Goal: Register for event/course

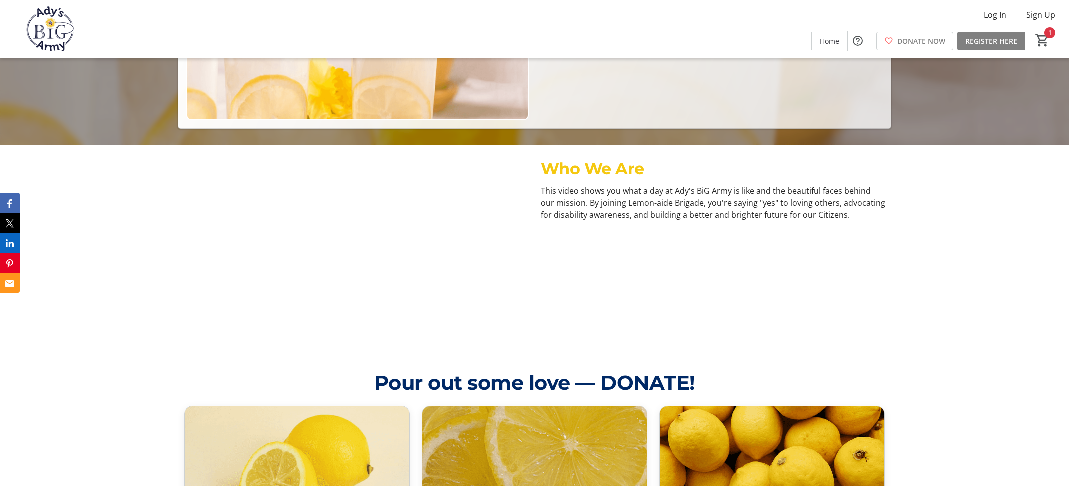
scroll to position [343, 0]
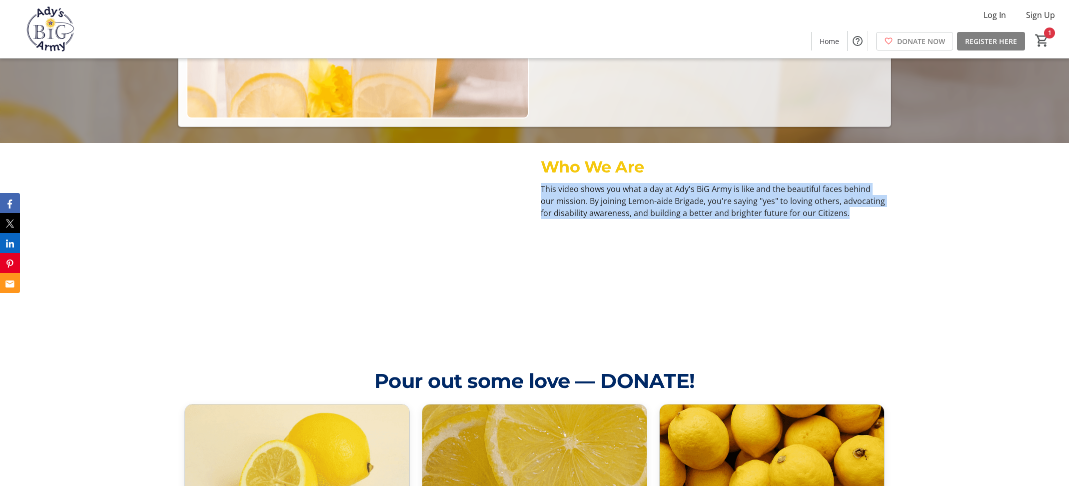
drag, startPoint x: 844, startPoint y: 214, endPoint x: 541, endPoint y: 183, distance: 305.4
click at [541, 183] on p "This video shows you what a day at Ady's BiG Army is like and the beautiful fac…" at bounding box center [713, 201] width 344 height 36
copy p "This video shows you what a day at Ady's BiG Army is like and the beautiful fac…"
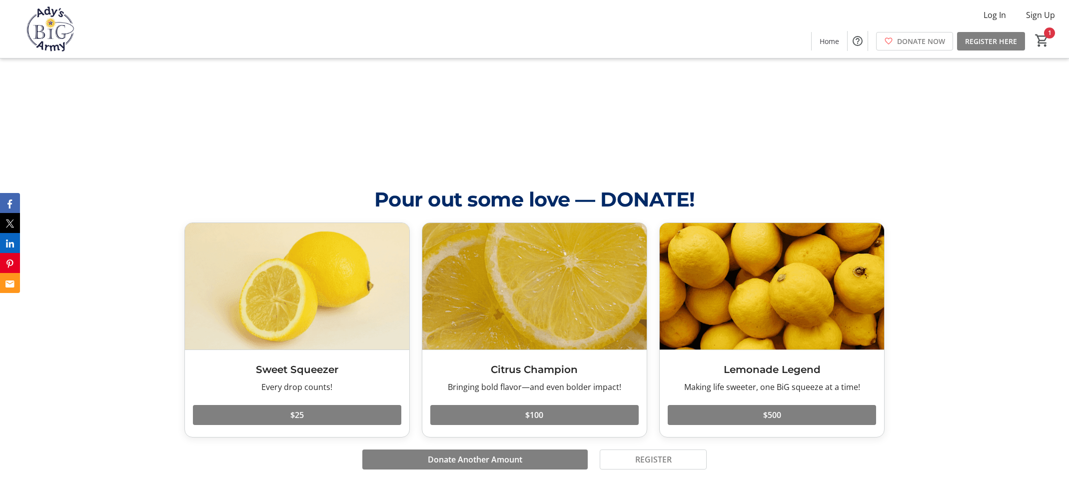
scroll to position [512, 0]
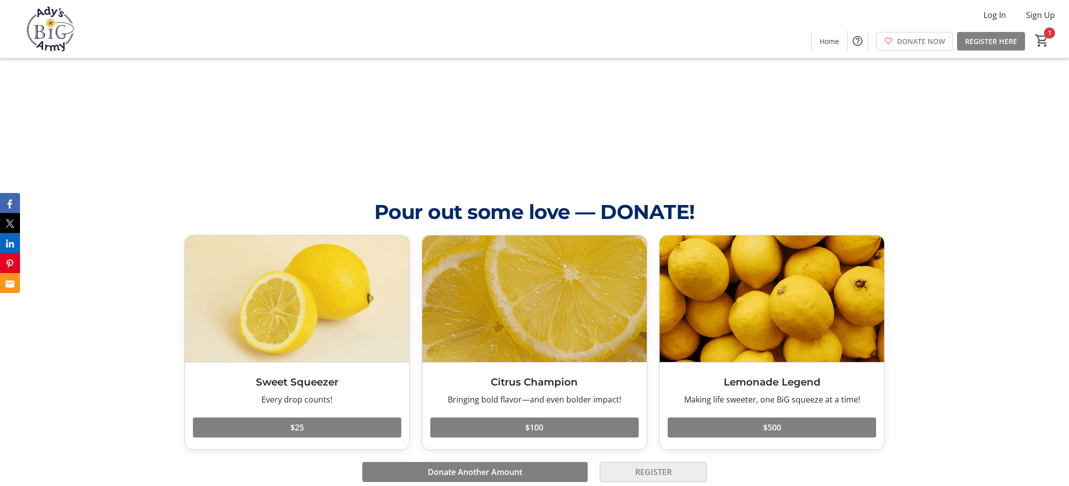
click at [653, 467] on span "REGISTER" at bounding box center [653, 472] width 36 height 12
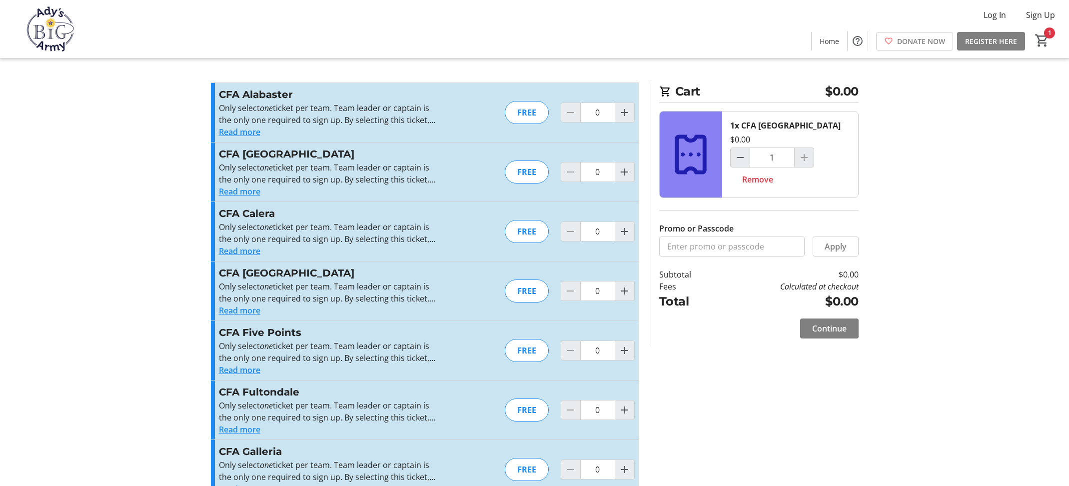
type input "1"
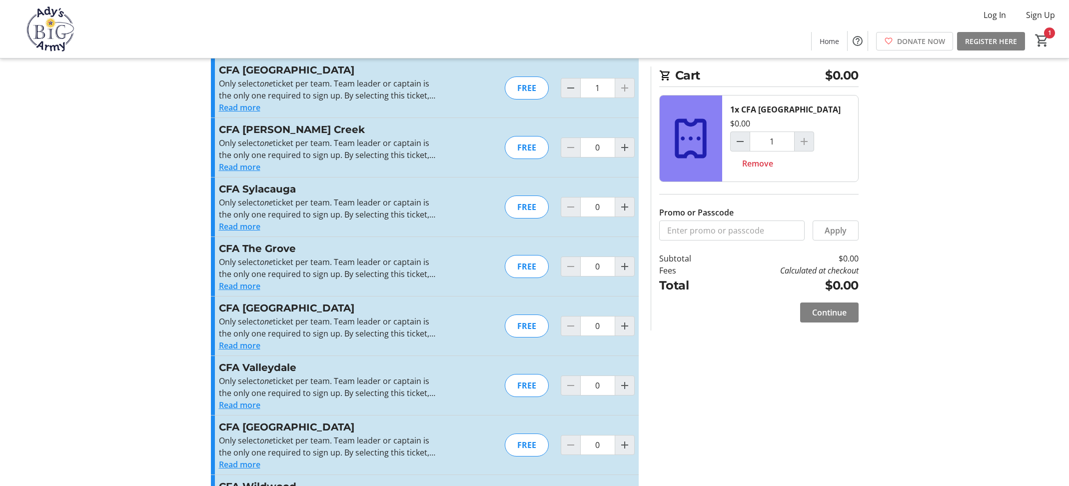
scroll to position [976, 0]
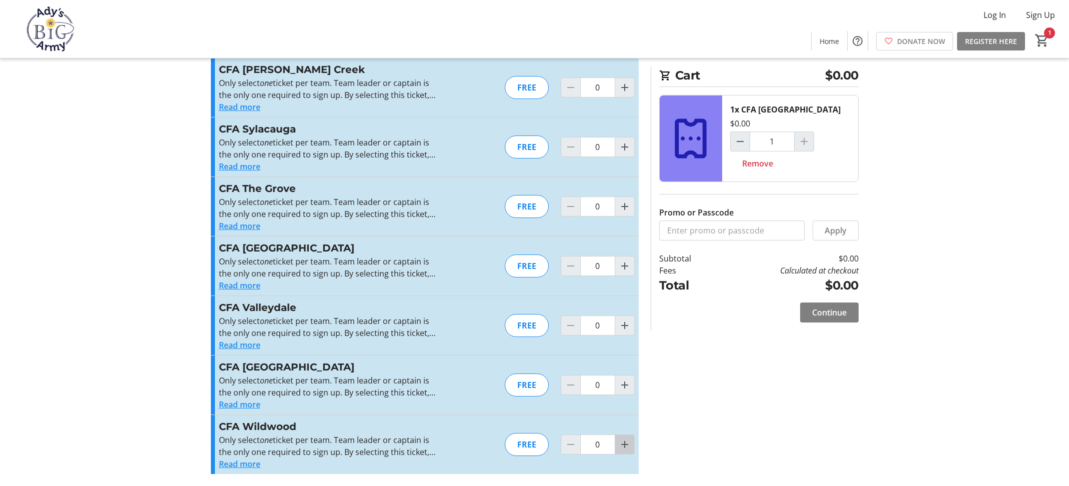
click at [623, 446] on mat-icon "Increment by one" at bounding box center [625, 444] width 12 height 12
type input "1"
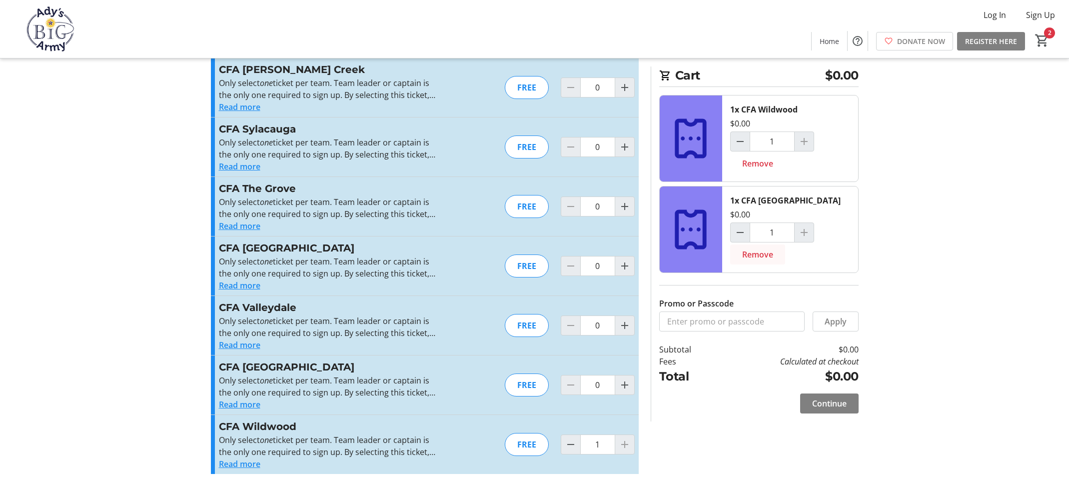
click at [764, 254] on span "Remove" at bounding box center [757, 254] width 31 height 12
type input "0"
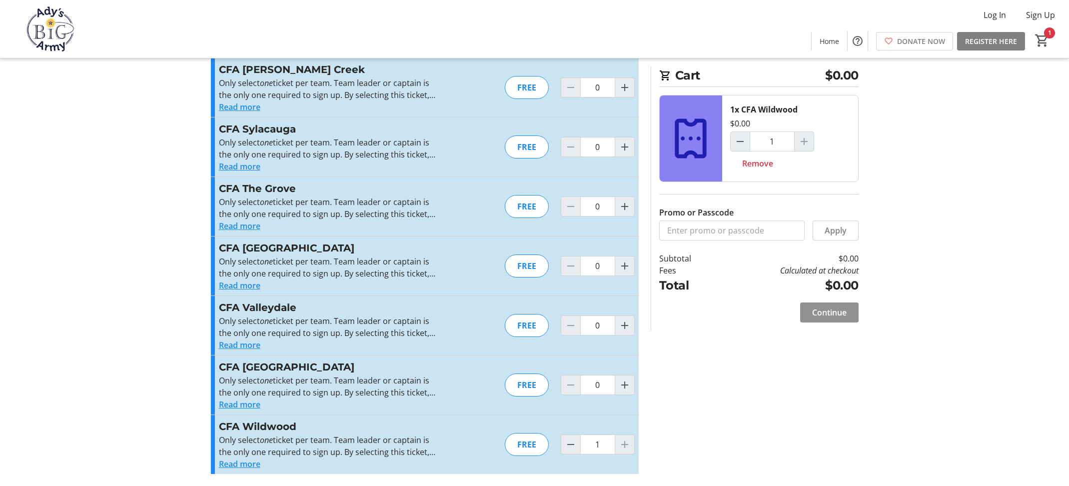
click at [819, 314] on span "Continue" at bounding box center [829, 312] width 34 height 12
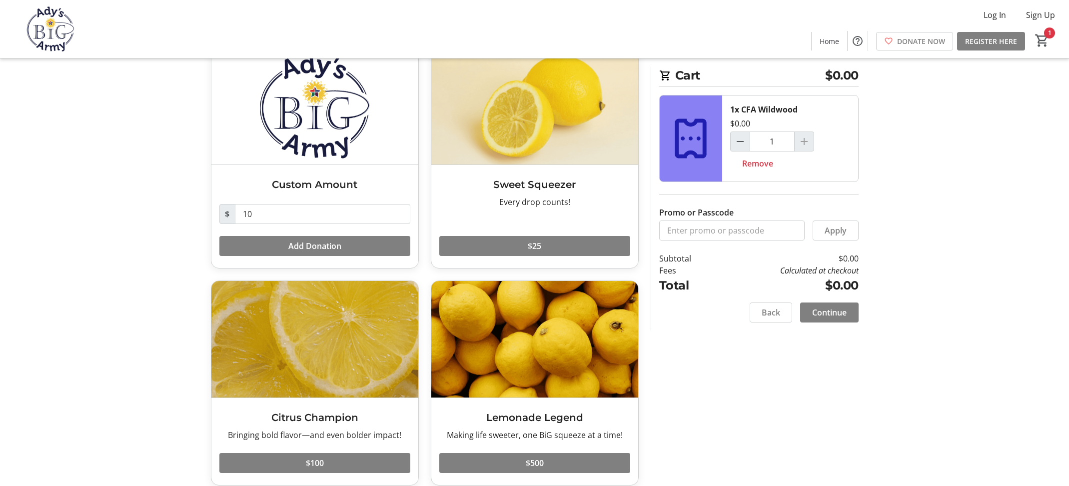
scroll to position [76, 0]
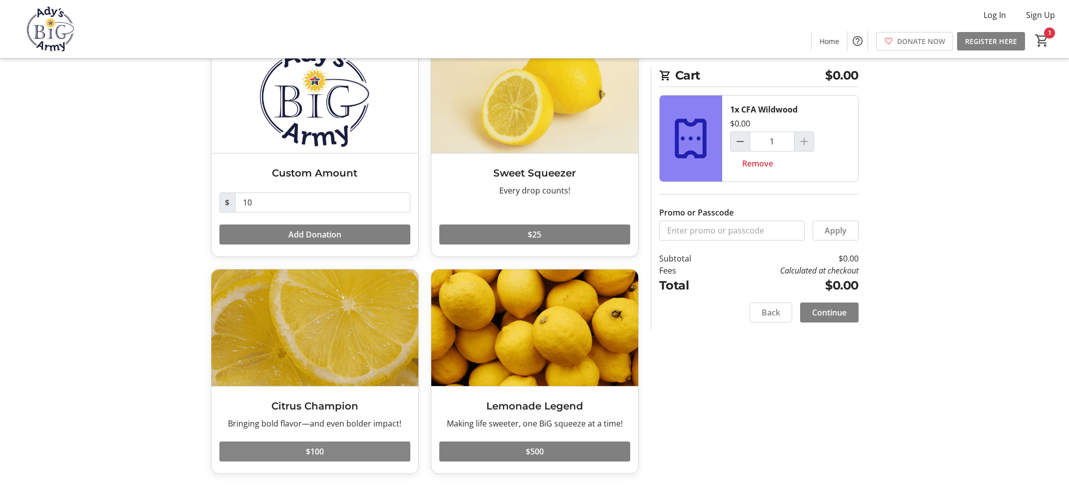
click at [307, 451] on span "$100" at bounding box center [315, 451] width 18 height 12
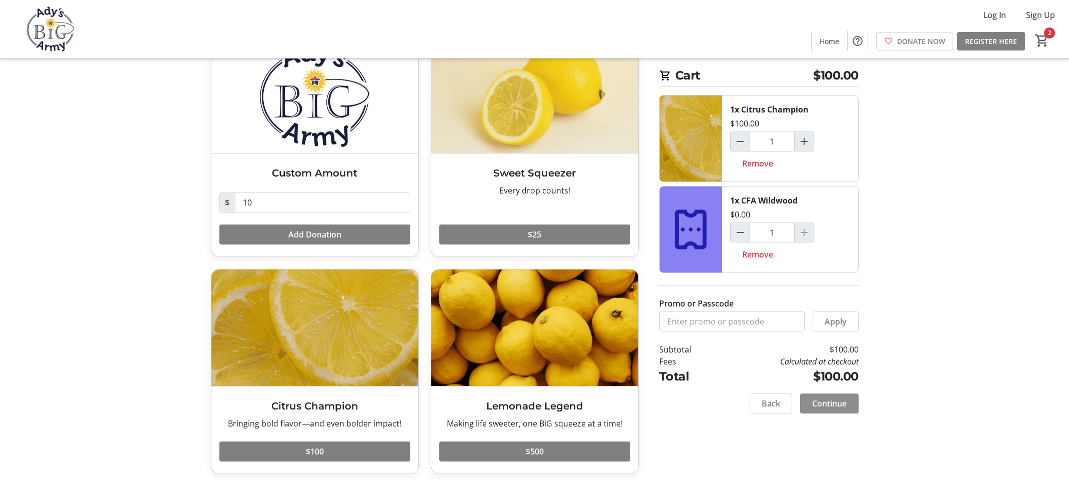
click at [846, 400] on span at bounding box center [829, 403] width 58 height 24
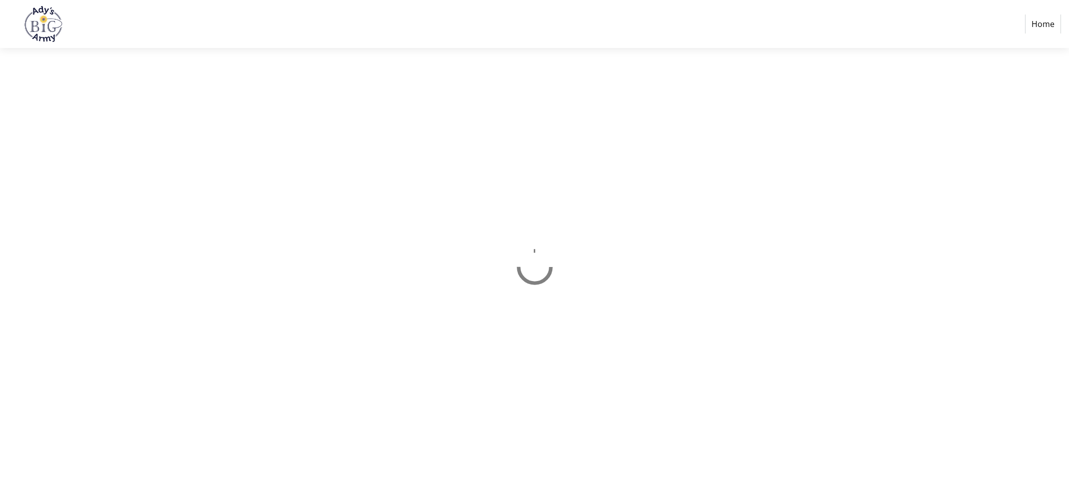
select select "US"
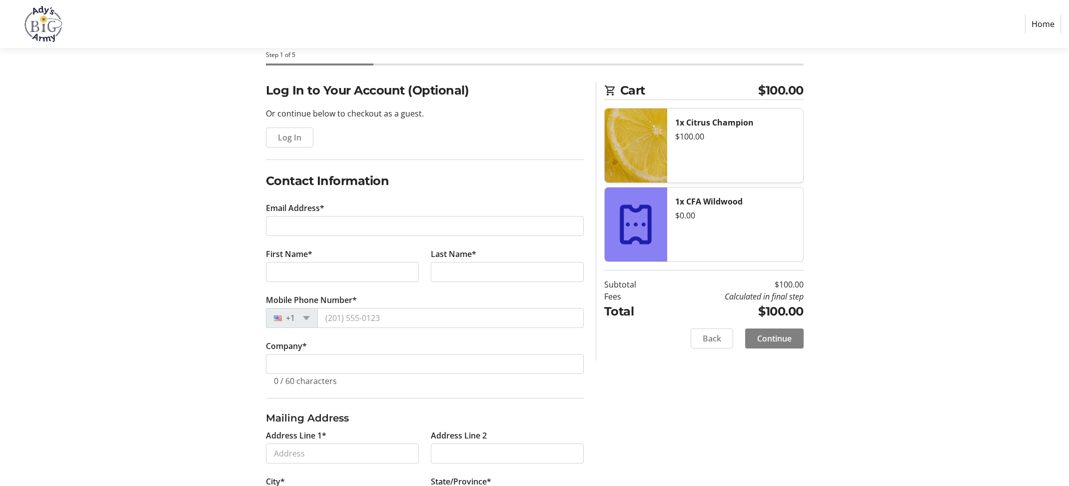
scroll to position [78, 0]
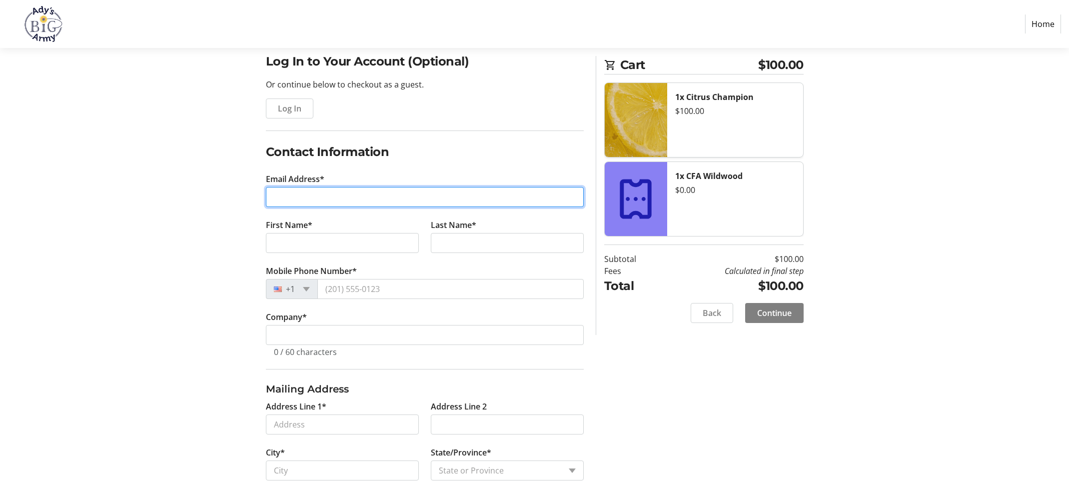
click at [345, 194] on input "Email Address*" at bounding box center [425, 197] width 318 height 20
type input "[EMAIL_ADDRESS][DOMAIN_NAME]"
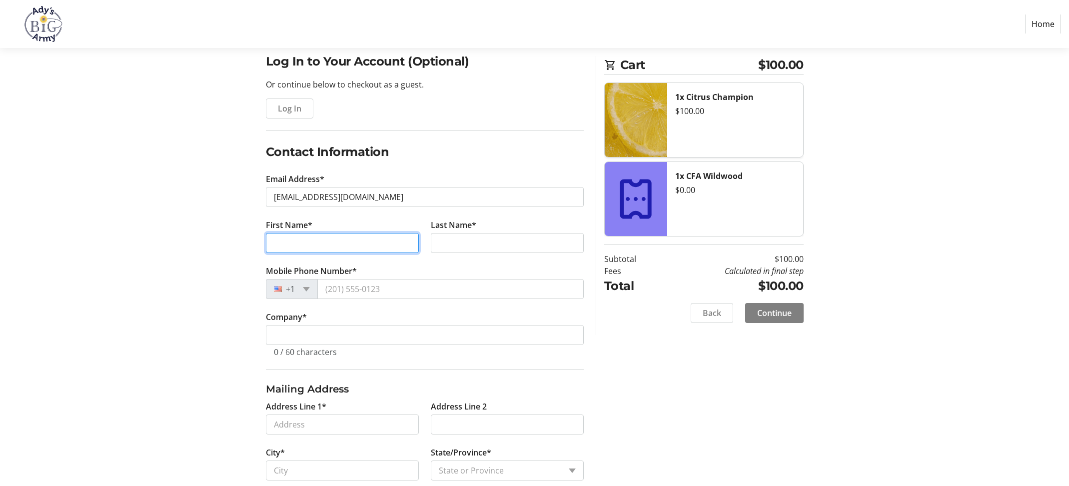
type input "[PERSON_NAME]"
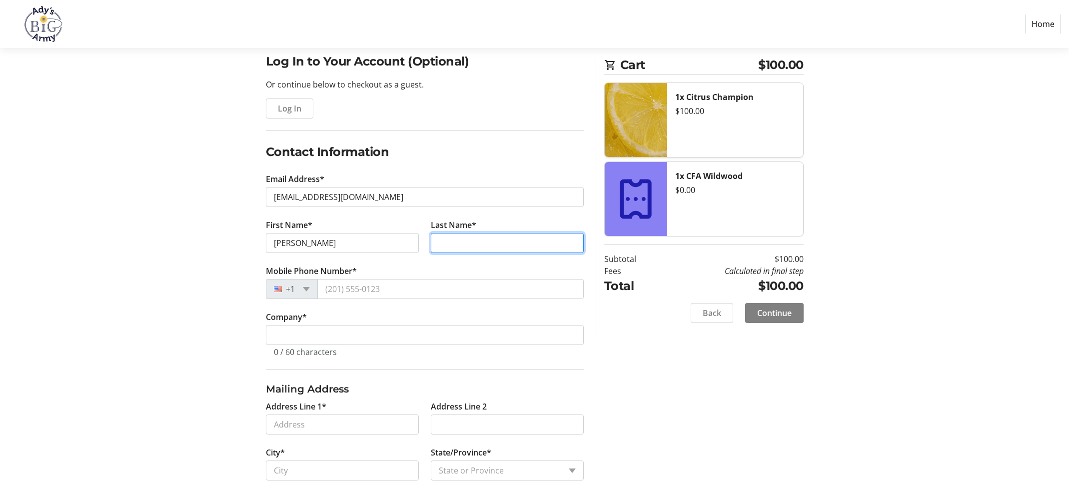
type input "[PERSON_NAME]"
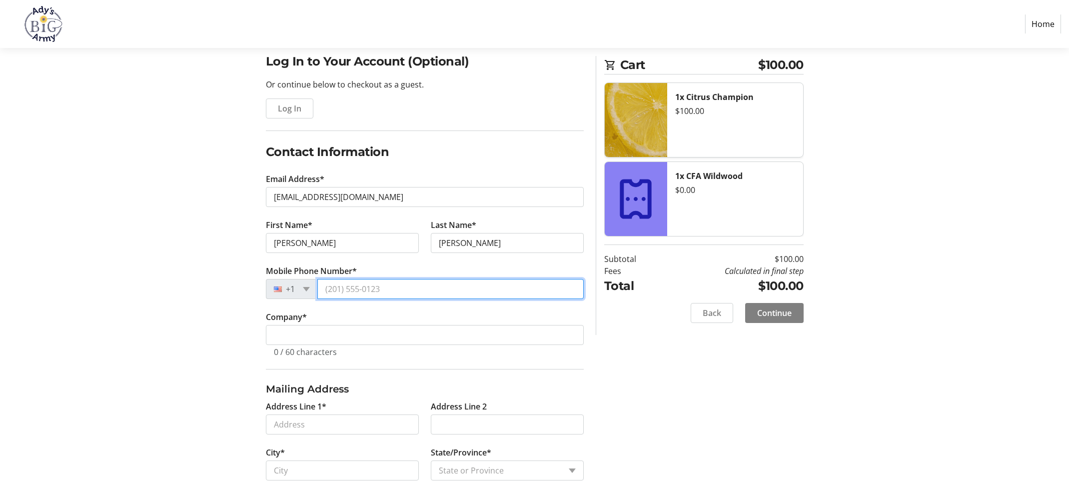
type input "[PHONE_NUMBER]"
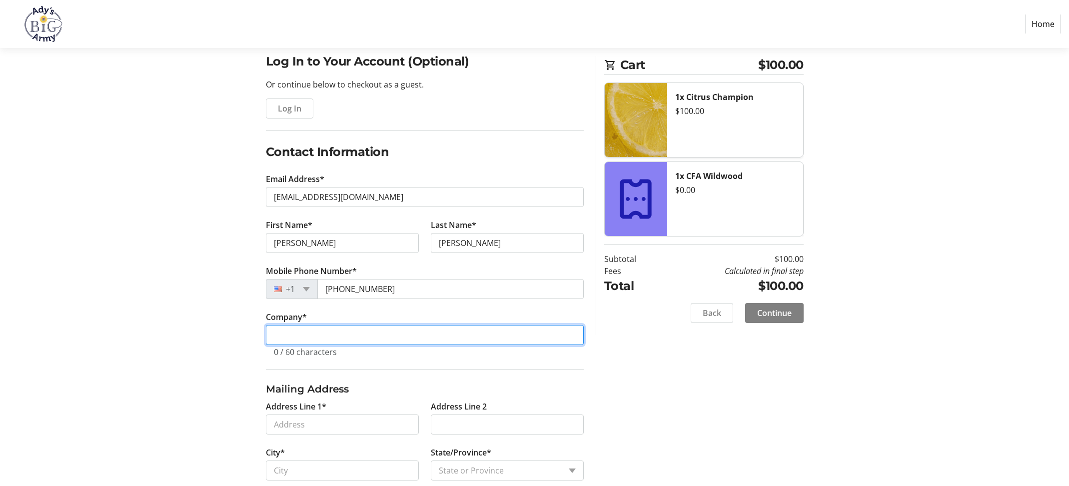
type input "[GEOGRAPHIC_DATA]"
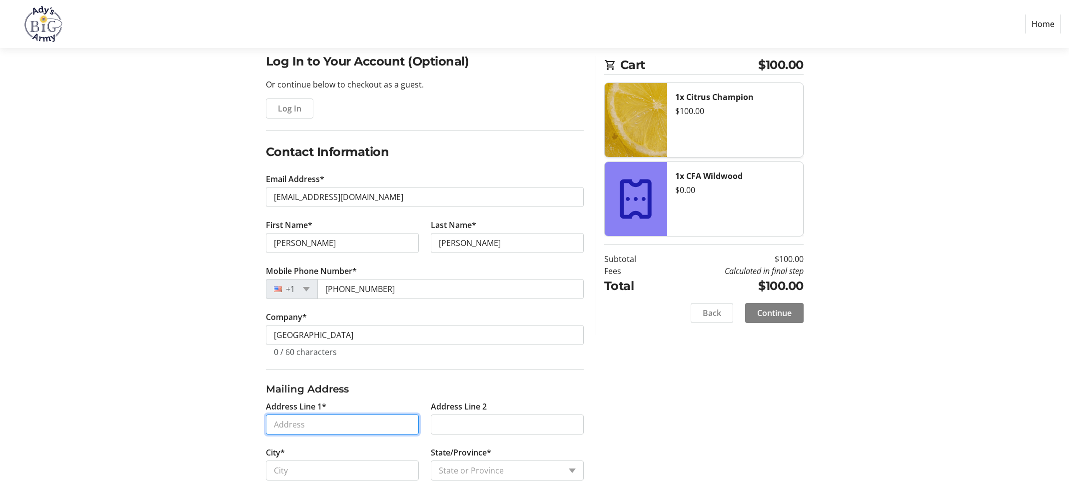
type input "[GEOGRAPHIC_DATA]"
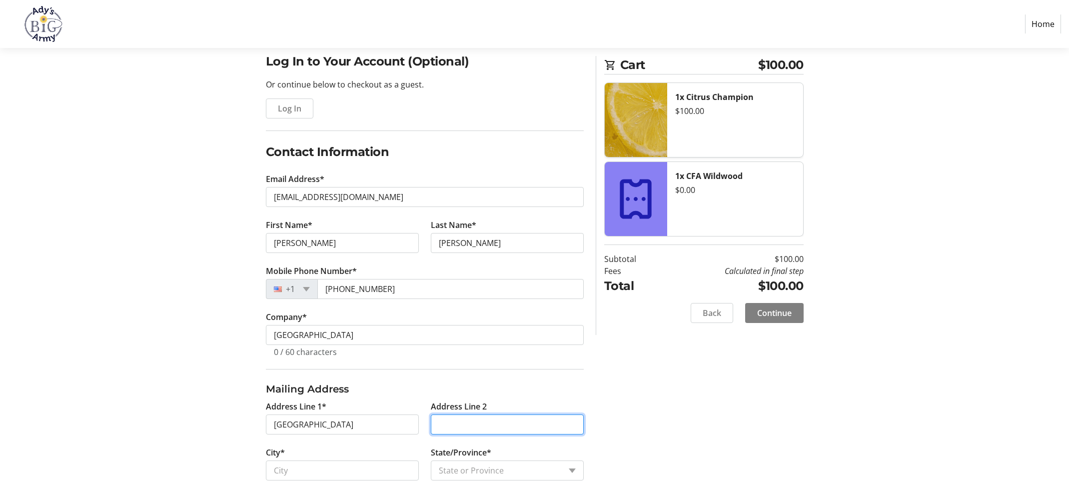
type input "[STREET_ADDRESS]"
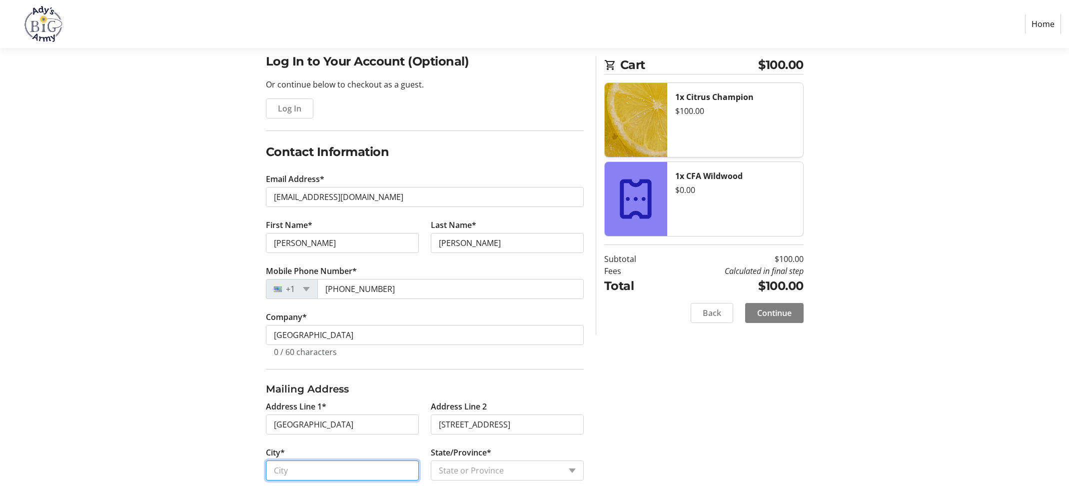
type input "[GEOGRAPHIC_DATA]"
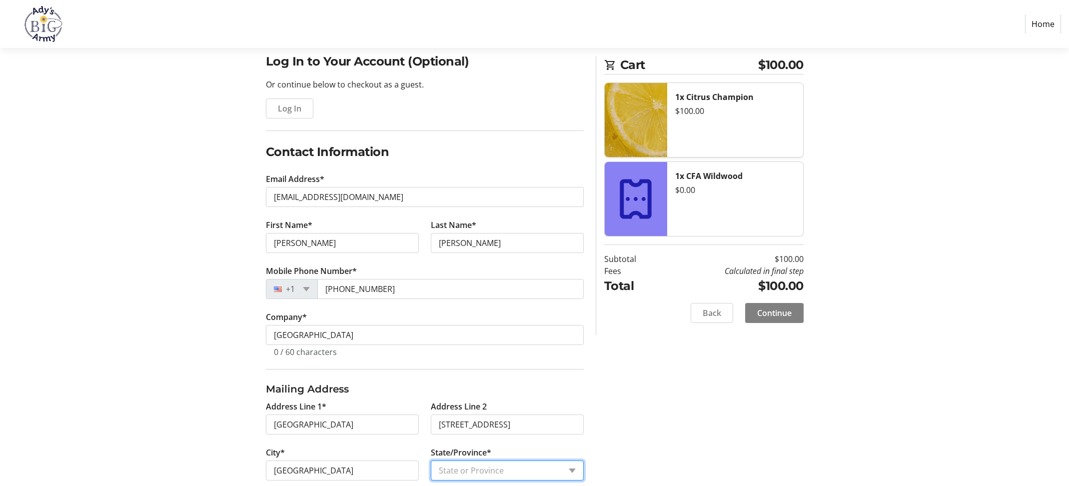
select select "AL"
type input "35211"
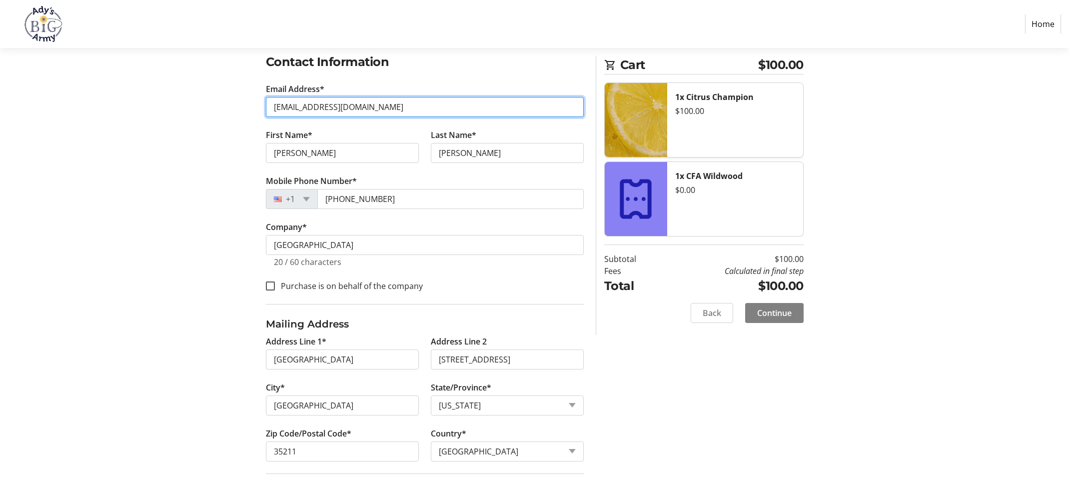
scroll to position [180, 0]
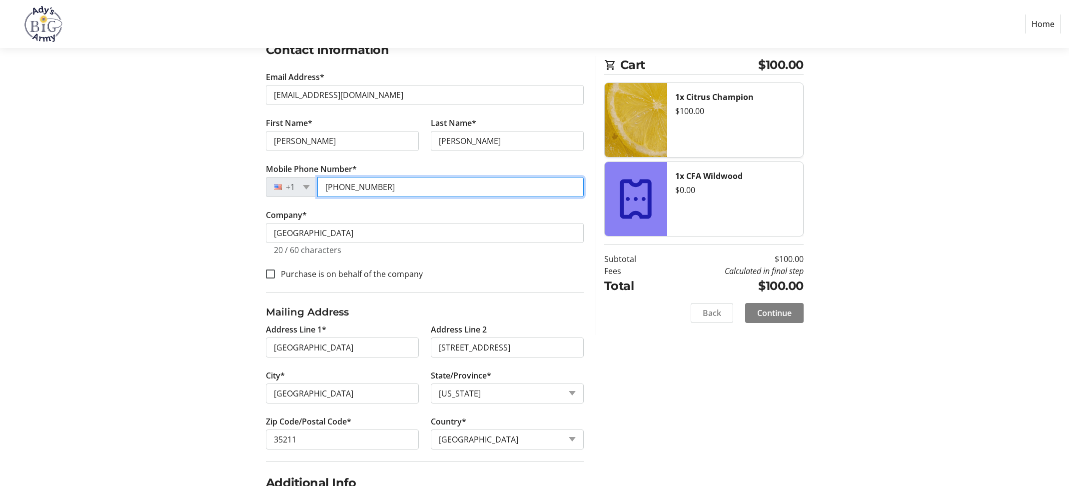
drag, startPoint x: 403, startPoint y: 190, endPoint x: 330, endPoint y: 186, distance: 73.1
click at [330, 186] on input "[PHONE_NUMBER]" at bounding box center [450, 187] width 266 height 20
type input "[PHONE_NUMBER]"
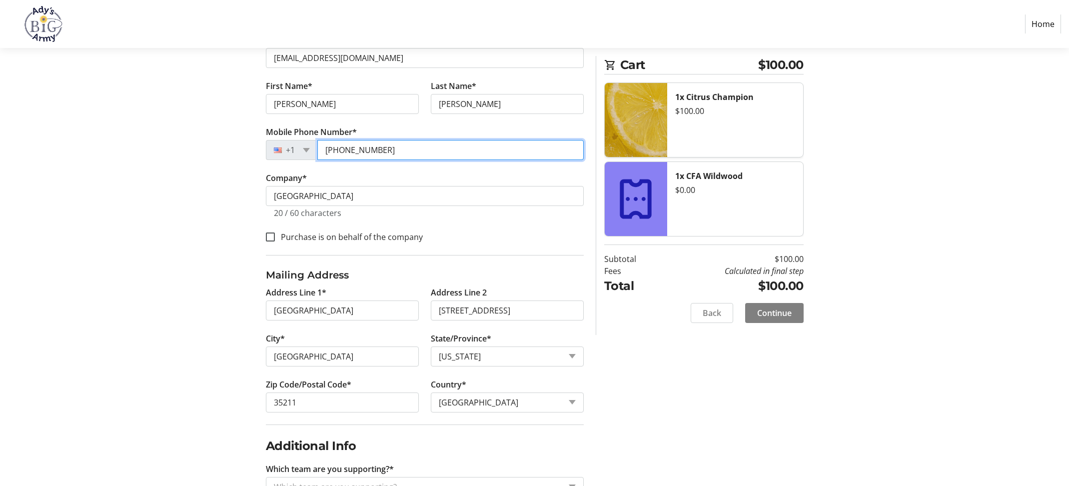
scroll to position [252, 0]
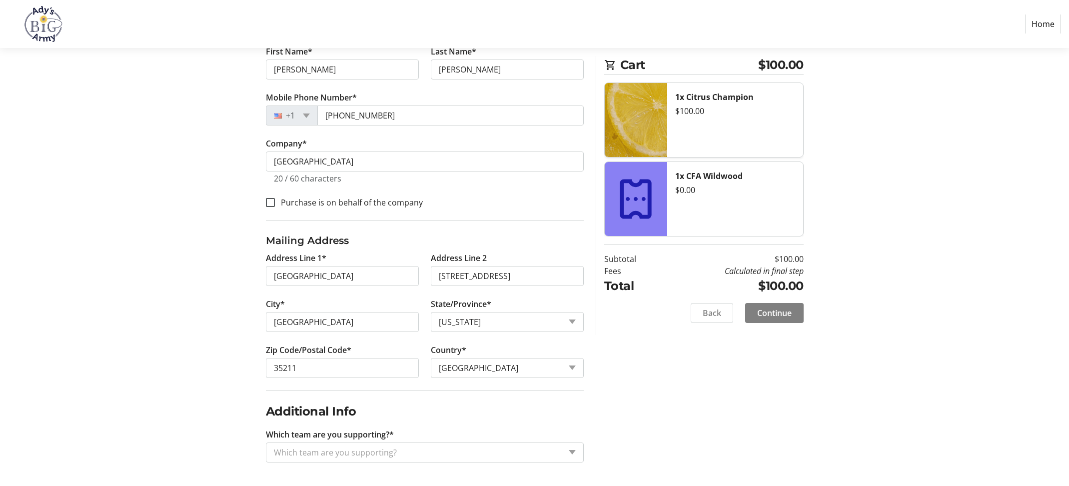
click at [460, 453] on input "Which team are you supporting?*" at bounding box center [417, 452] width 287 height 12
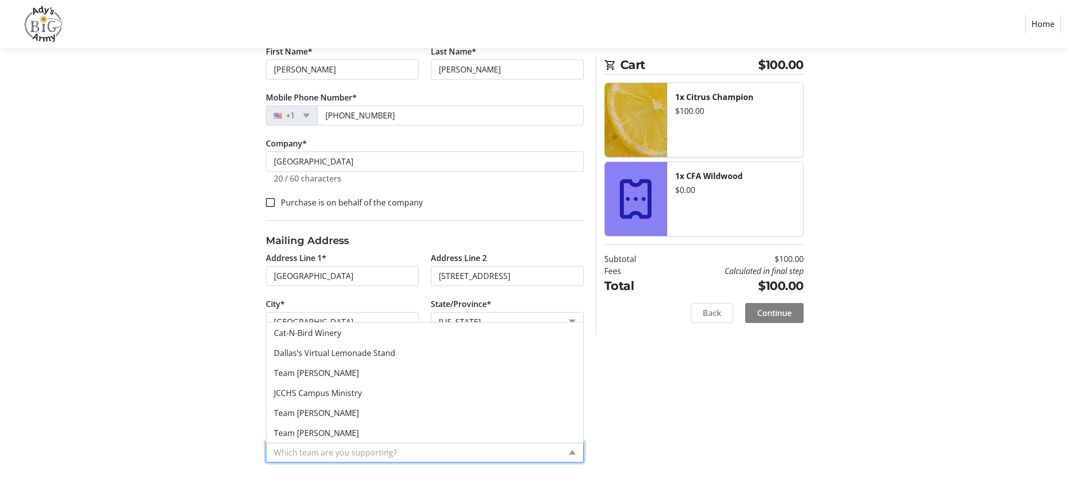
scroll to position [360, 0]
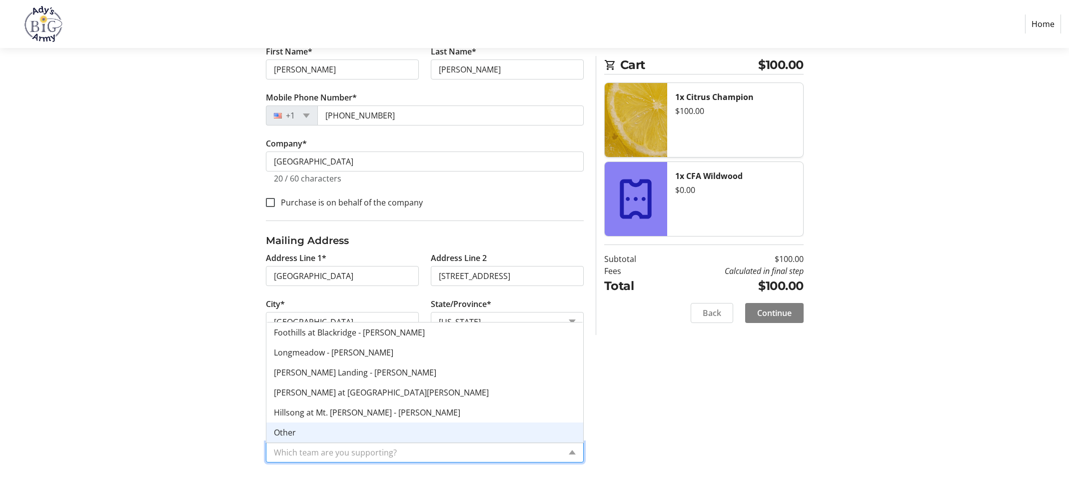
click at [431, 432] on div "Other" at bounding box center [424, 432] width 317 height 20
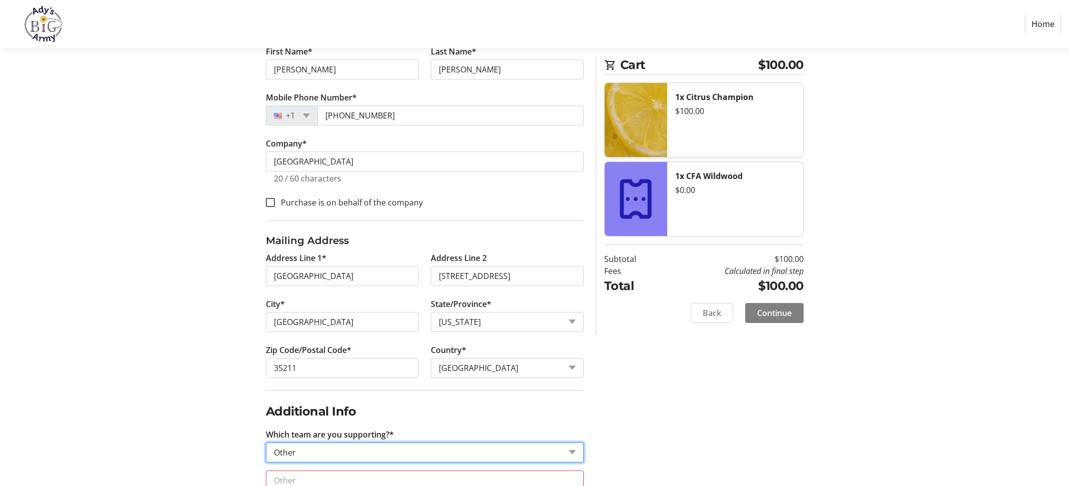
scroll to position [292, 0]
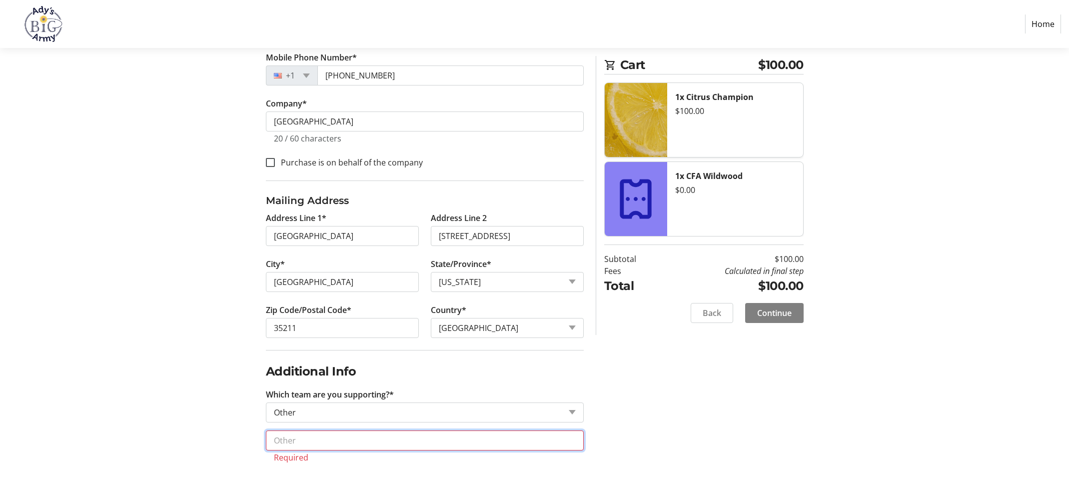
click at [411, 436] on input "text" at bounding box center [425, 440] width 318 height 20
type input "S"
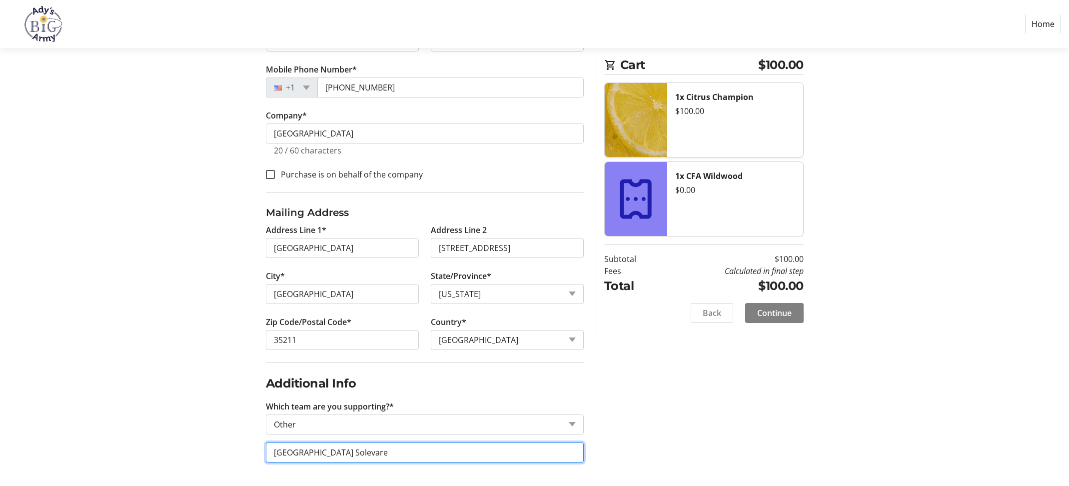
click at [359, 453] on input "[GEOGRAPHIC_DATA] Solevare" at bounding box center [425, 452] width 318 height 20
click at [415, 452] on input "[GEOGRAPHIC_DATA] Sollevare" at bounding box center [425, 452] width 318 height 20
click at [349, 452] on input "[GEOGRAPHIC_DATA] Sollevare" at bounding box center [425, 452] width 318 height 20
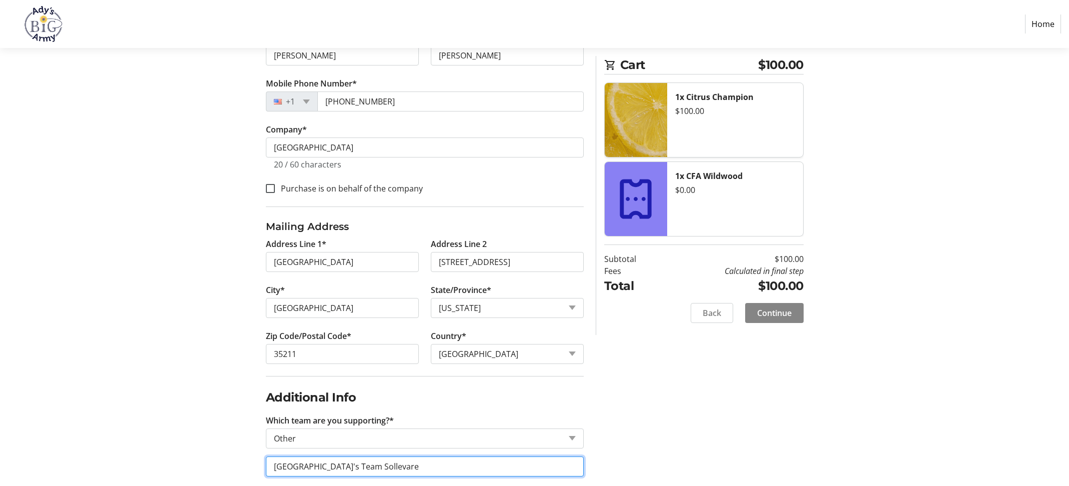
type input "[GEOGRAPHIC_DATA]'s Team Sollevare"
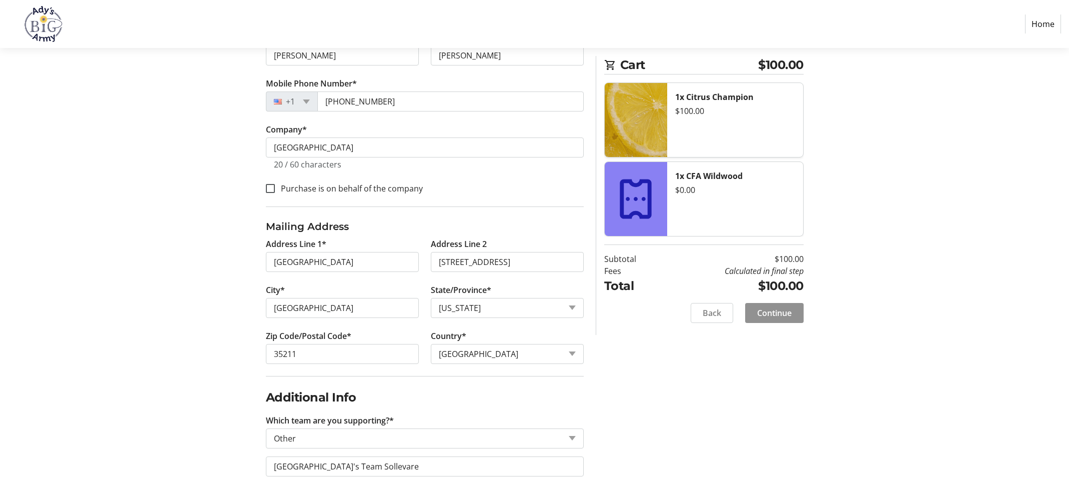
click at [781, 309] on span "Continue" at bounding box center [774, 313] width 34 height 12
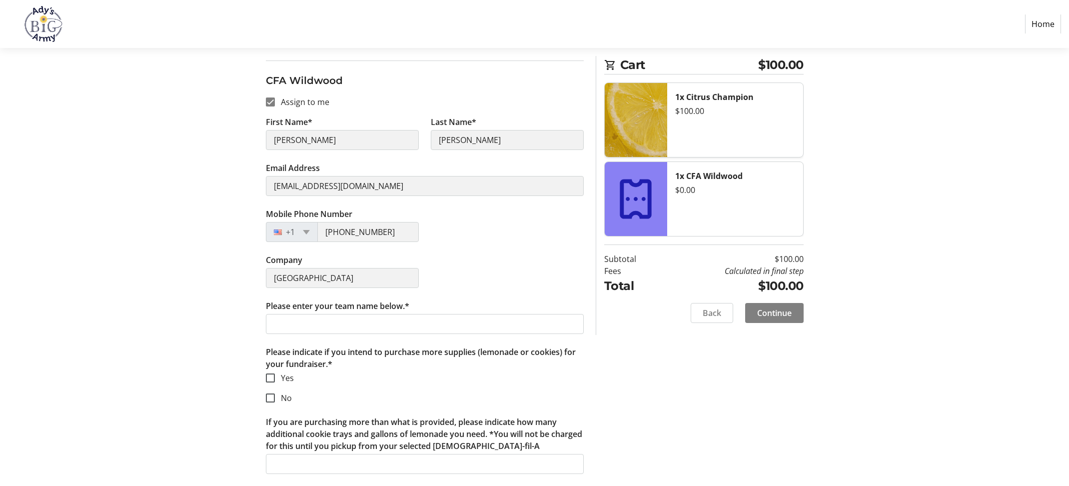
scroll to position [120, 0]
click at [345, 322] on input "Please enter your team name below.*" at bounding box center [425, 324] width 318 height 20
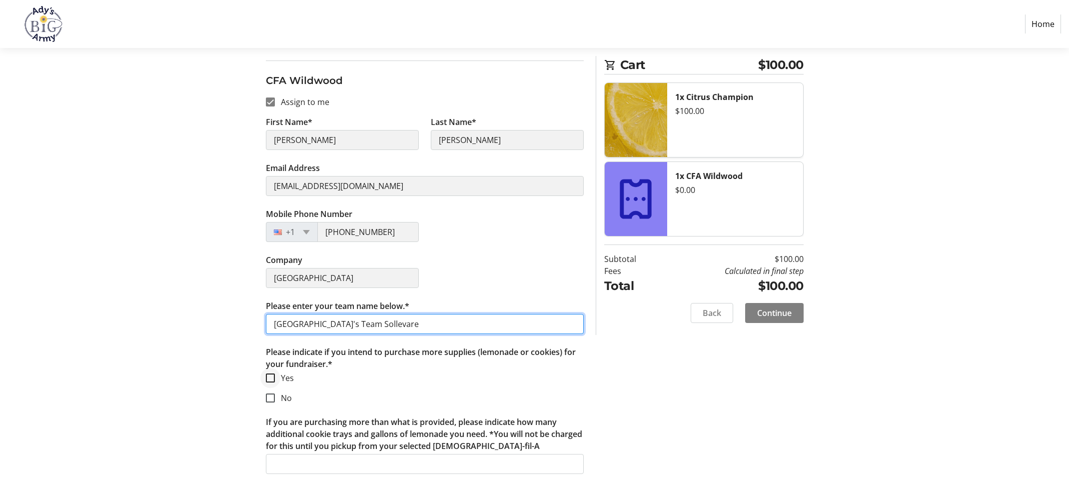
type input "[GEOGRAPHIC_DATA]'s Team Sollevare"
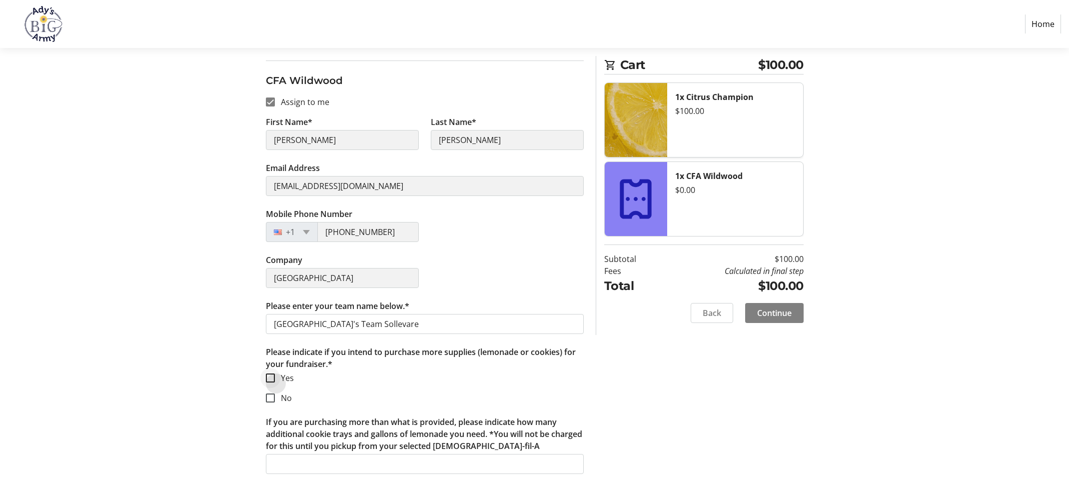
click at [274, 377] on div at bounding box center [270, 378] width 24 height 24
checkbox input "true"
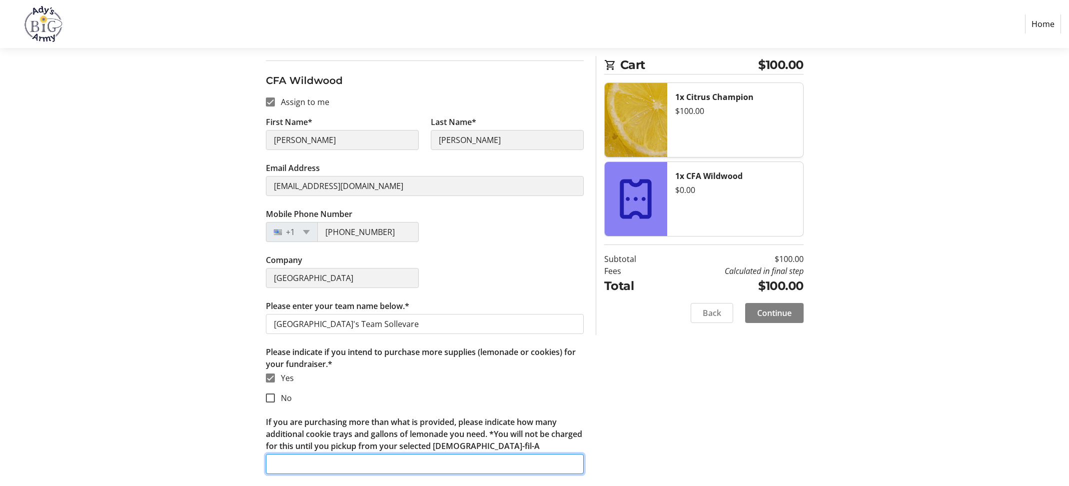
click at [356, 464] on input "If you are purchasing more than what is provided, please indicate how many addi…" at bounding box center [425, 464] width 318 height 20
type input "3"
type input "2 cookie trays and 2 gallons of lemonade"
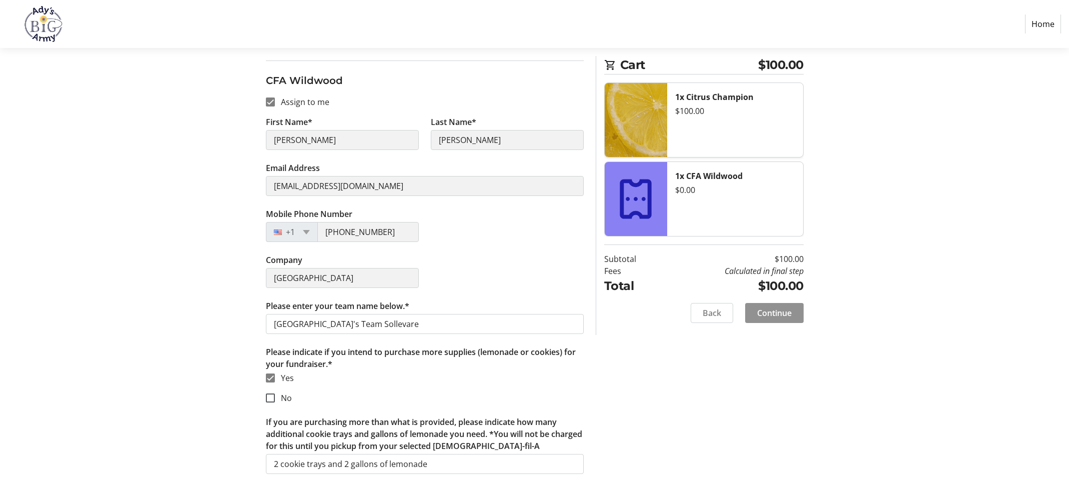
click at [787, 311] on span "Continue" at bounding box center [774, 313] width 34 height 12
